Goal: Manage account settings

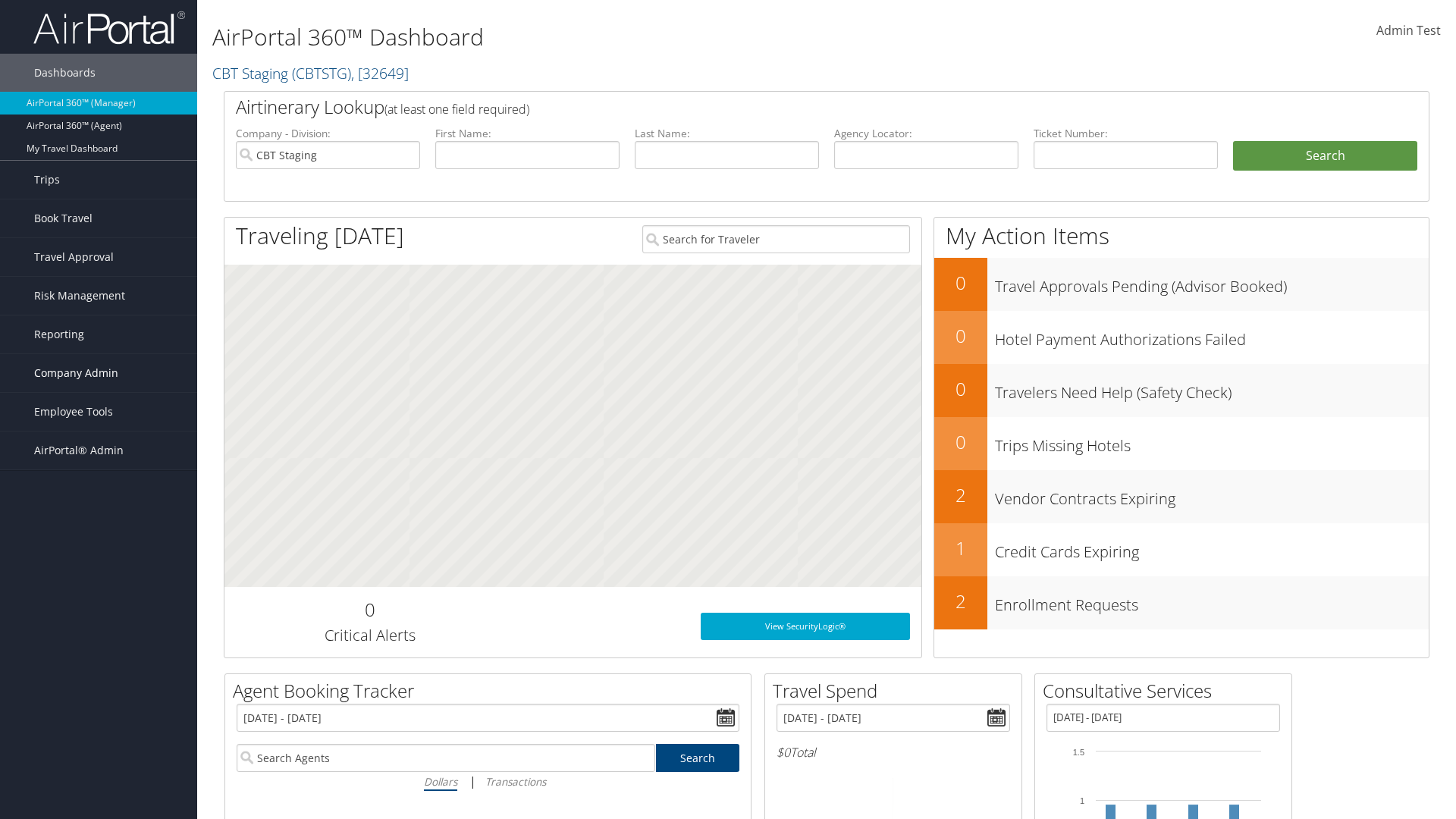
click at [99, 373] on span "Company Admin" at bounding box center [76, 373] width 84 height 38
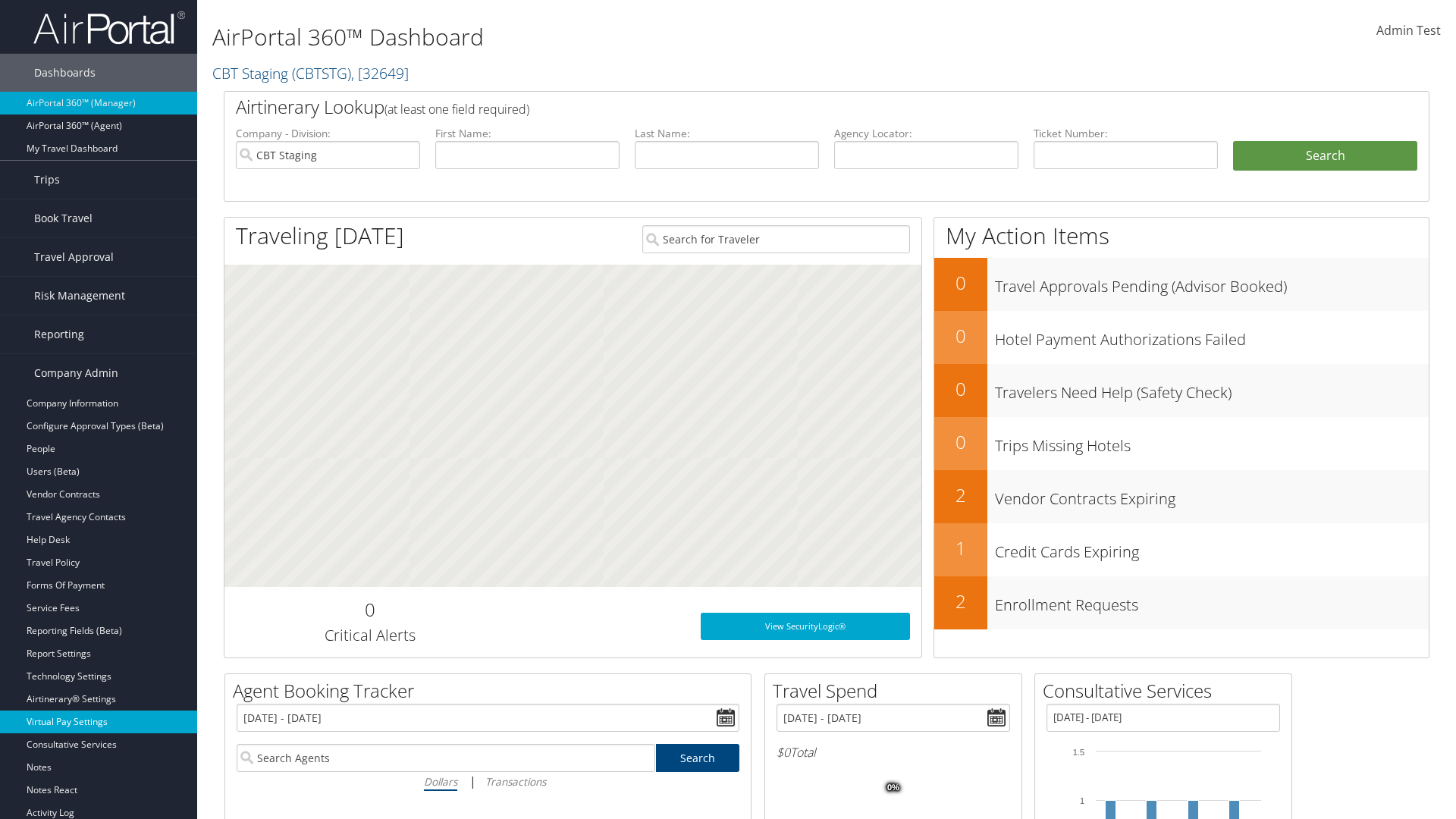
click at [99, 710] on link "Virtual Pay Settings" at bounding box center [99, 721] width 197 height 23
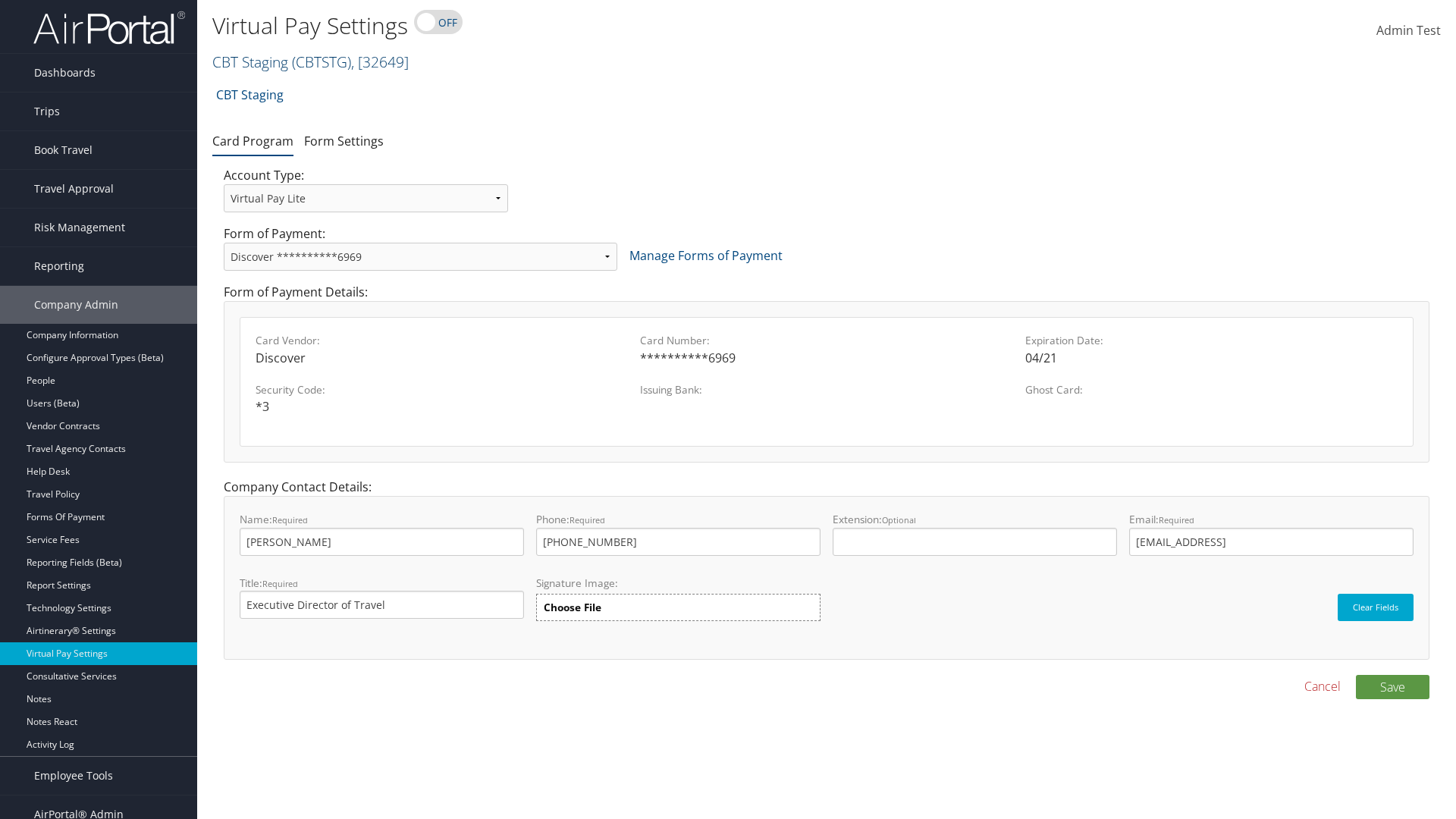
click at [251, 62] on link "CBT Staging ( CBTSTG ) , [ 32649 ]" at bounding box center [310, 62] width 196 height 21
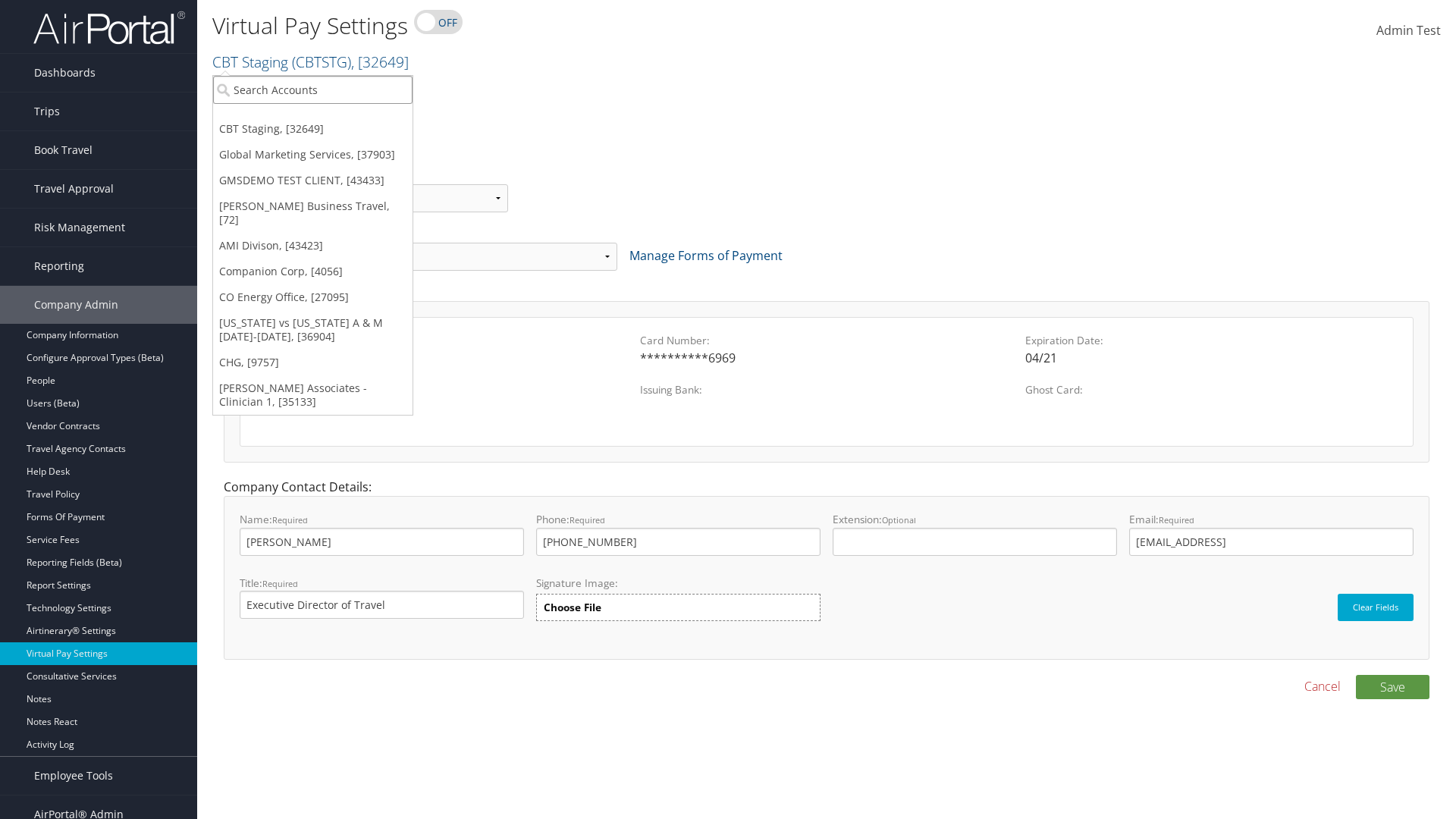
click at [312, 89] on input "search" at bounding box center [312, 90] width 199 height 28
type input "GMSDEMO TEST CLIENT"
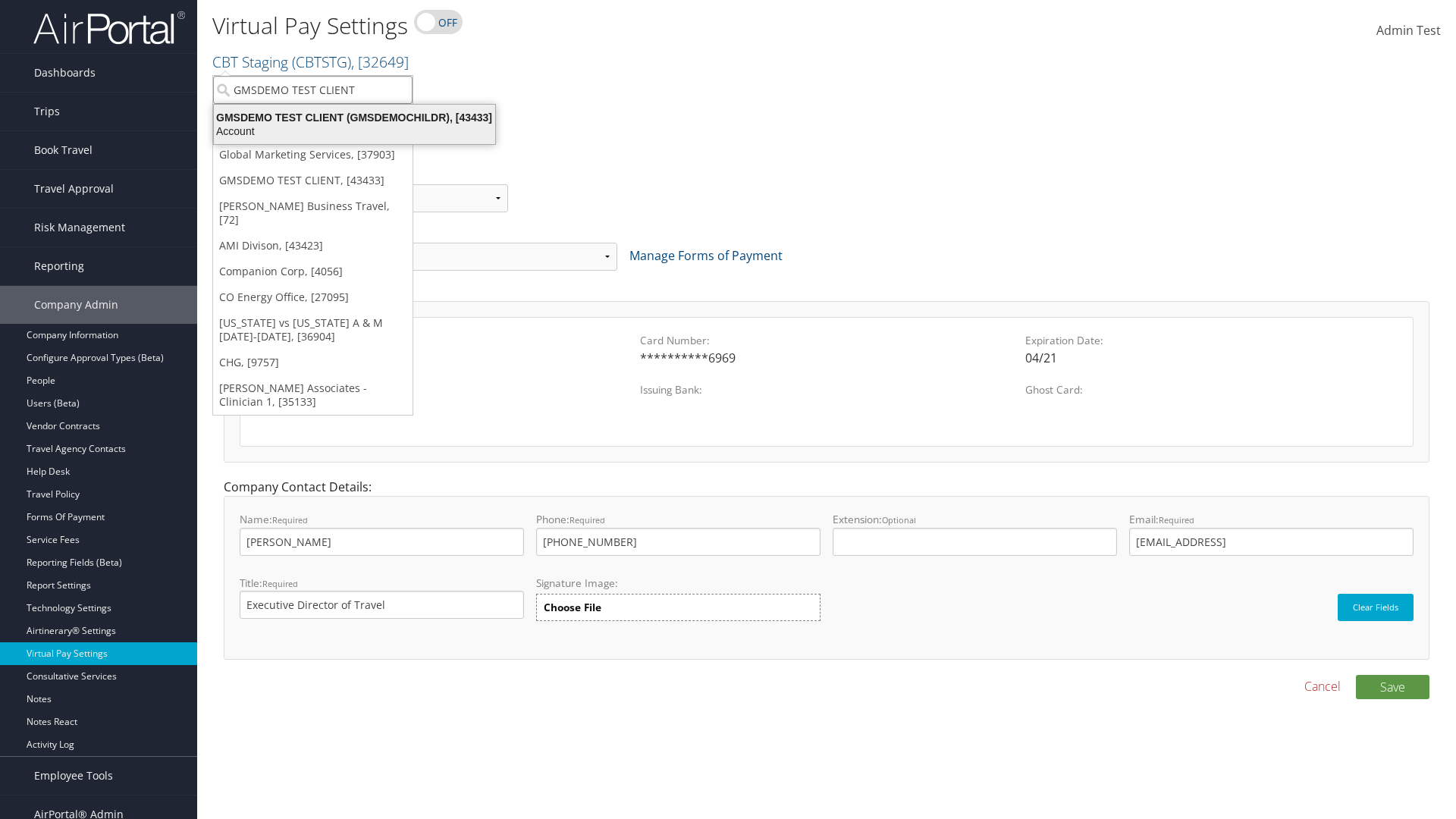
click at [354, 118] on div "GMSDEMO TEST CLIENT (GMSDEMOCHILDR), [43433]" at bounding box center [355, 118] width 300 height 13
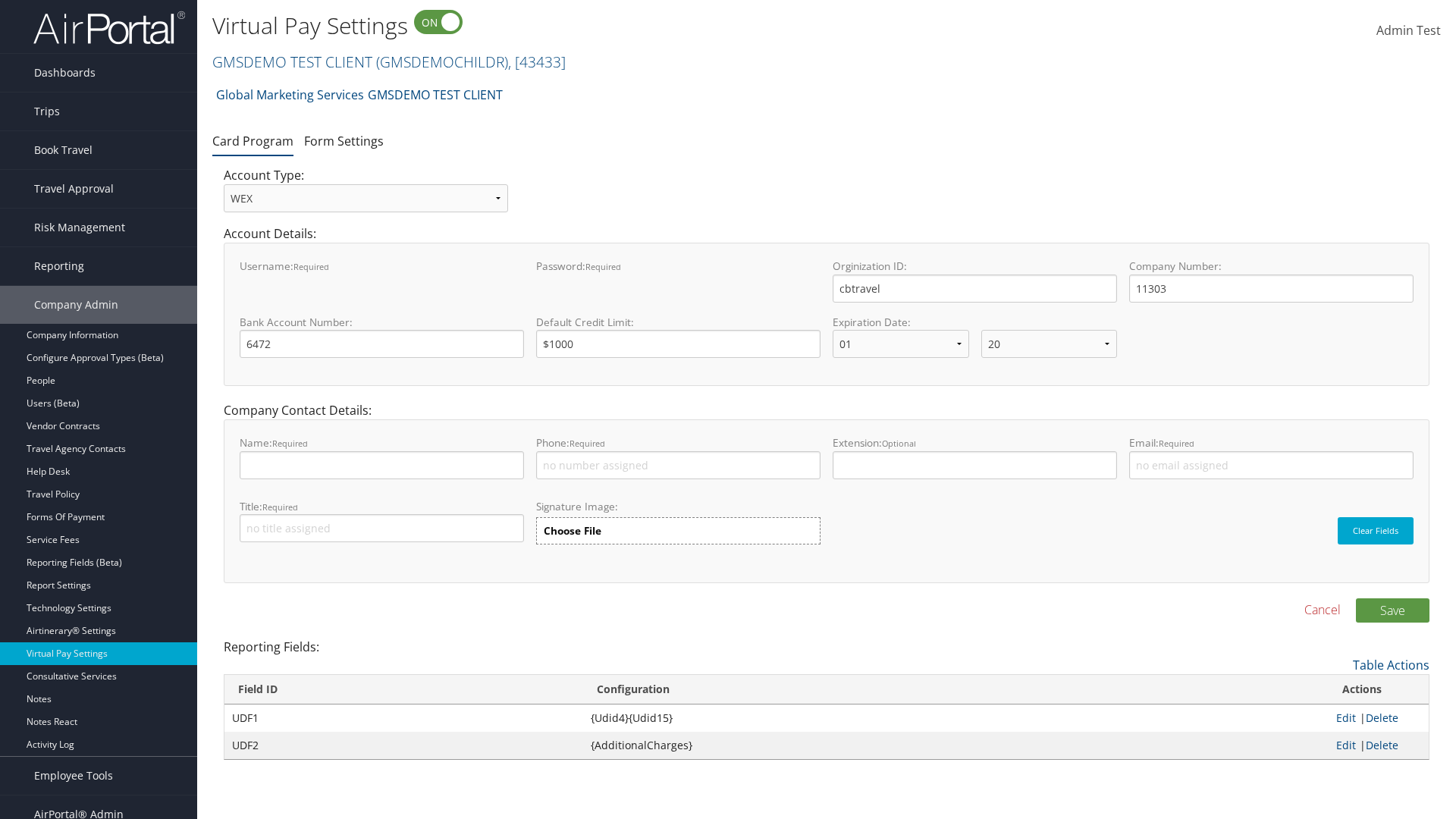
select select "20"
select select "0"
